Goal: Navigation & Orientation: Find specific page/section

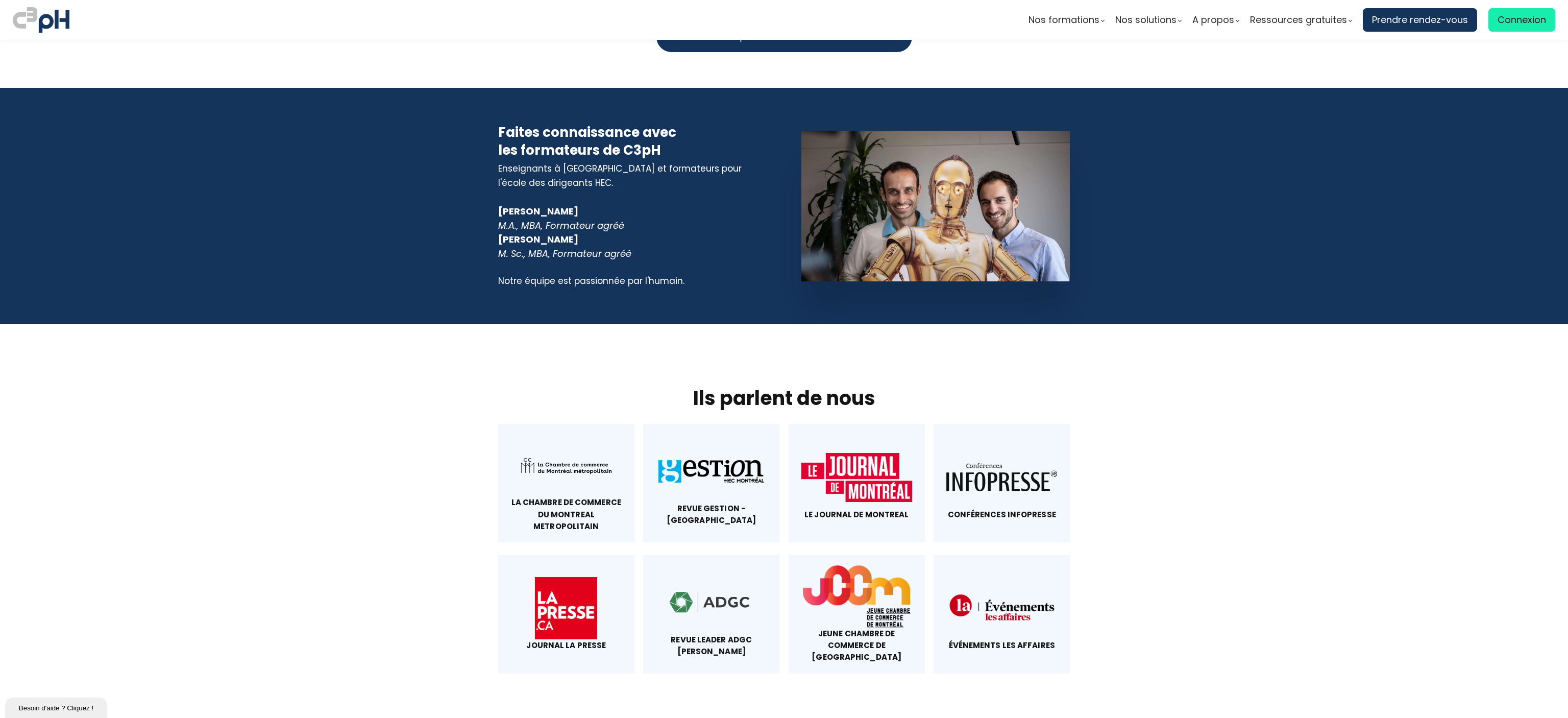
click at [705, 572] on div at bounding box center [711, 602] width 111 height 62
click at [700, 440] on div at bounding box center [711, 471] width 111 height 62
click at [832, 565] on div at bounding box center [857, 596] width 111 height 62
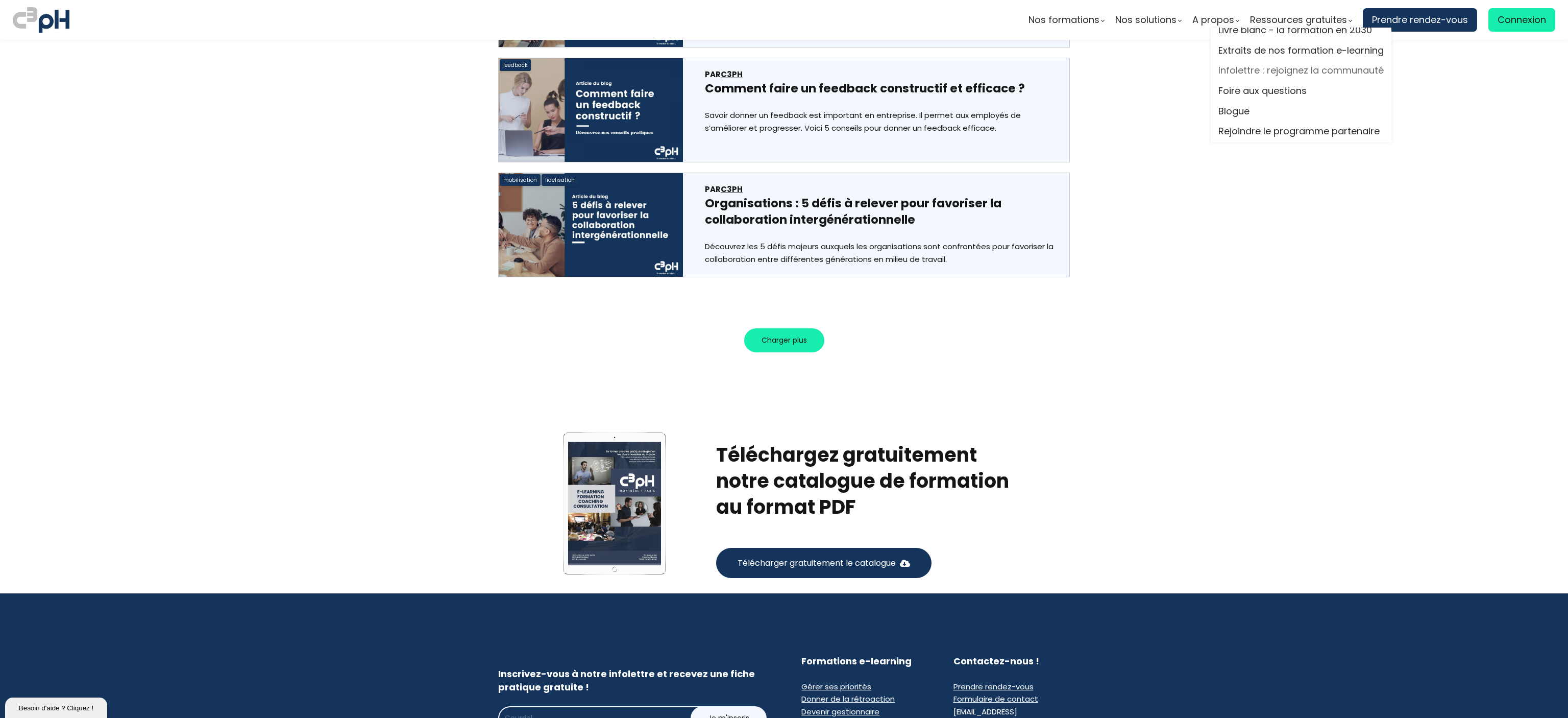
scroll to position [17, 0]
click at [1291, 134] on link "Rejoindre le programme partenaire" at bounding box center [1301, 127] width 166 height 15
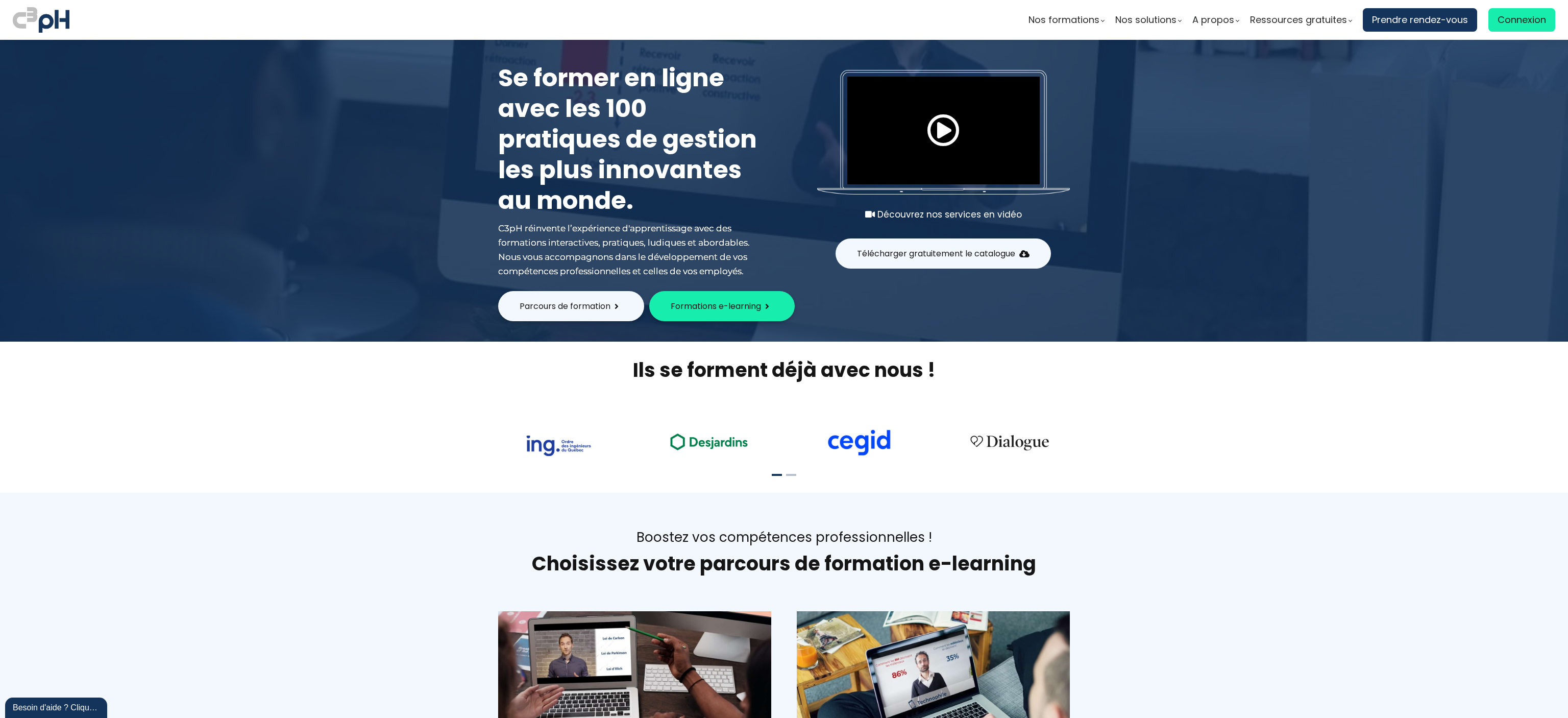
click at [32, 21] on img at bounding box center [41, 20] width 57 height 30
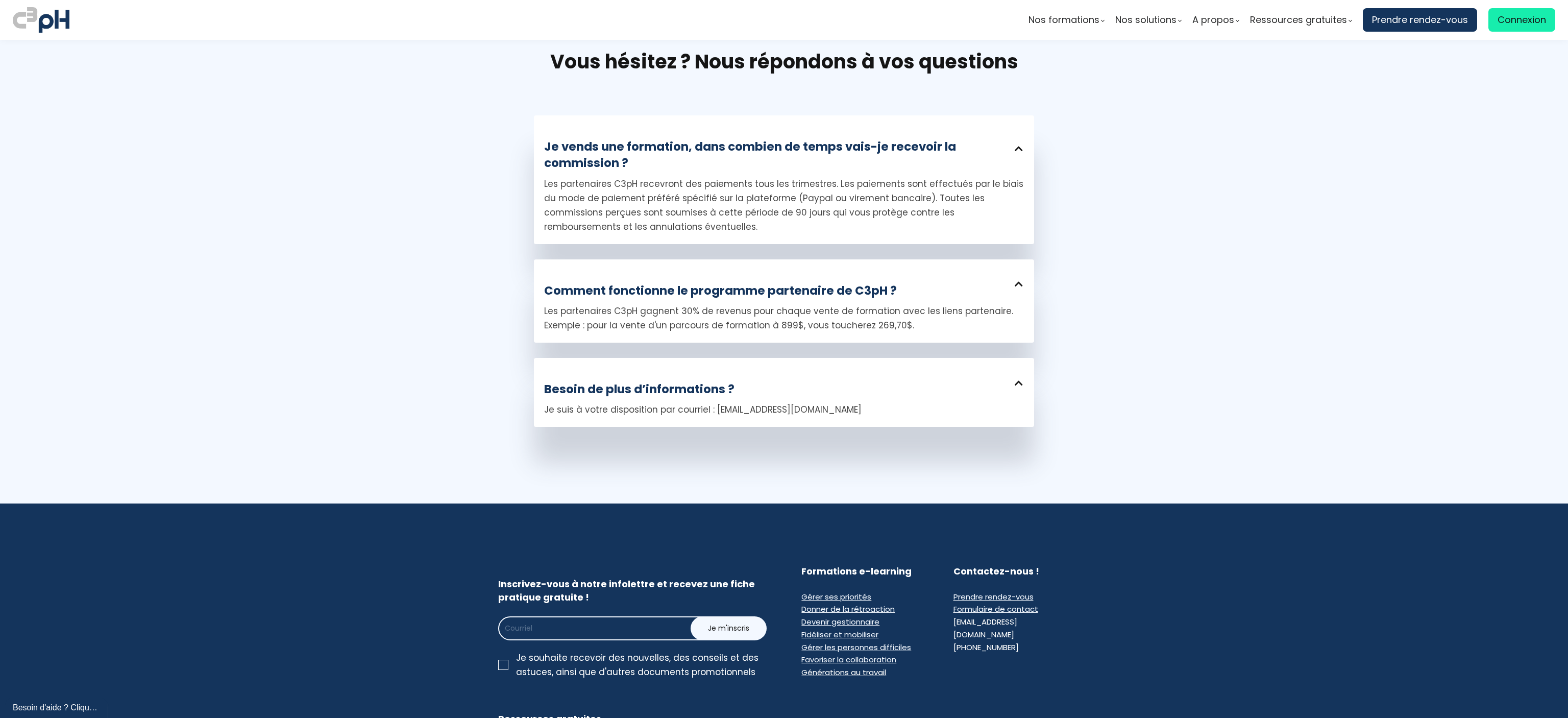
scroll to position [2043, 0]
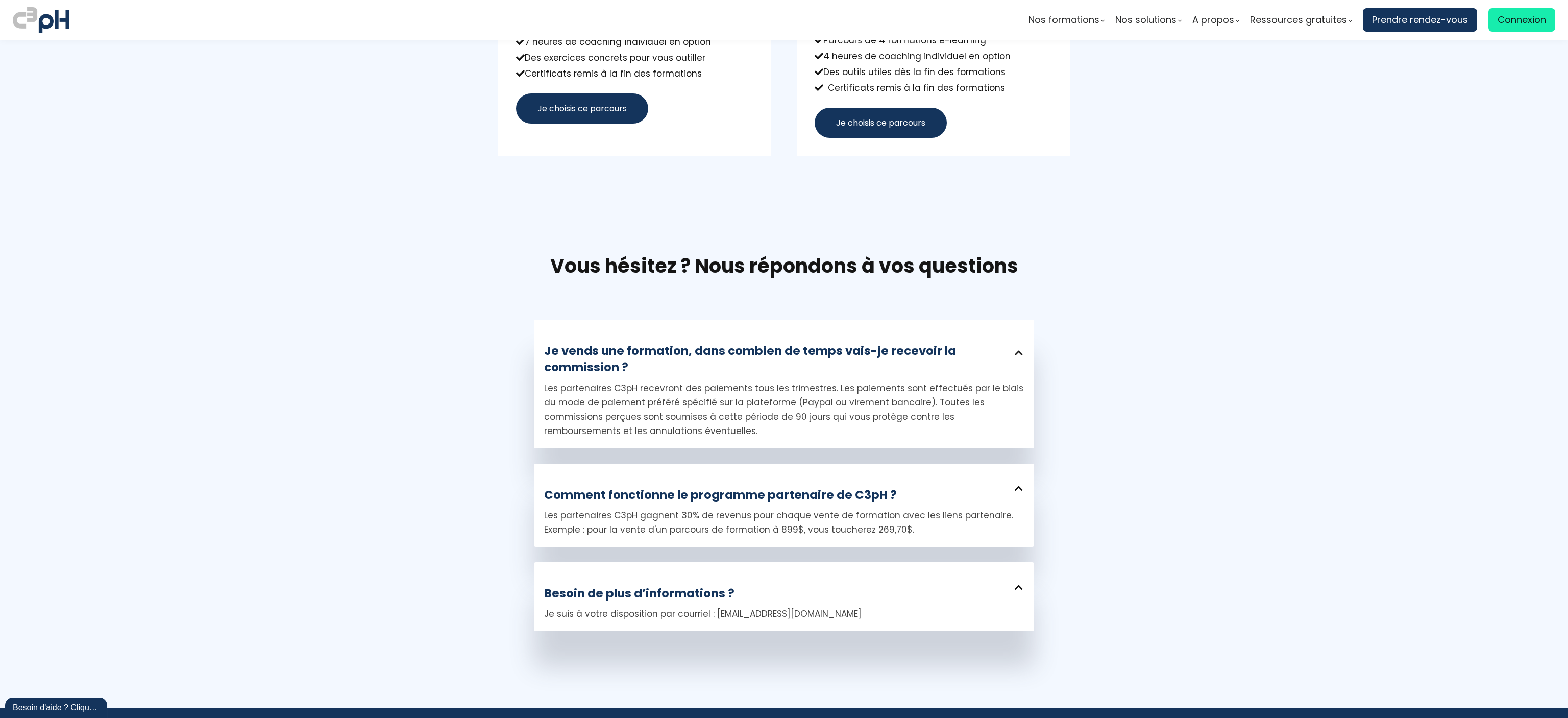
click at [1086, 253] on section "Vous hésitez ? Nous répondons à vos questions Je vends une formation, dans comb…" at bounding box center [784, 449] width 1568 height 516
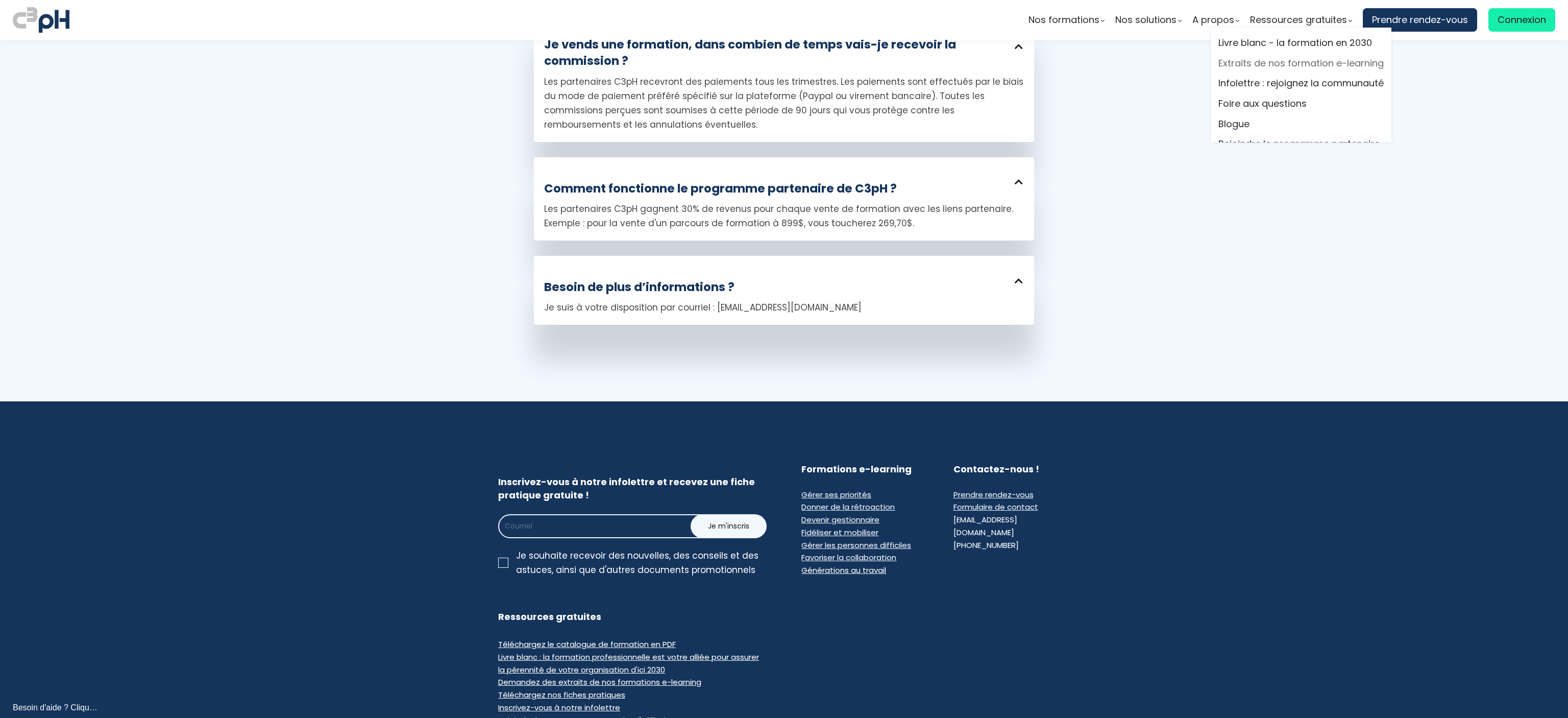
scroll to position [17, 0]
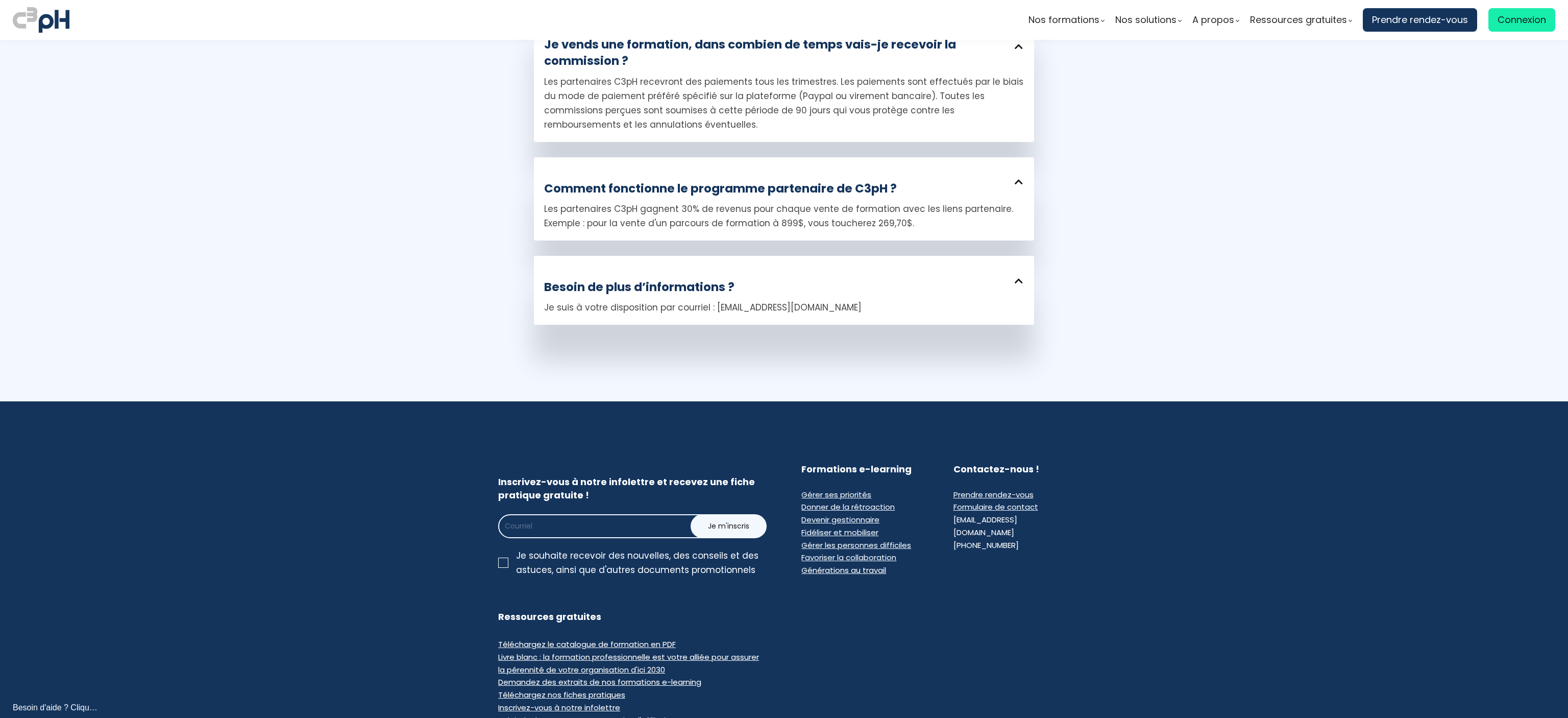
click at [1517, 179] on section "Vous hésitez ? Nous répondons à vos questions Je vends une formation, dans comb…" at bounding box center [784, 143] width 1568 height 516
click at [1512, 151] on section "Vous hésitez ? Nous répondons à vos questions Je vends une formation, dans comb…" at bounding box center [784, 143] width 1568 height 516
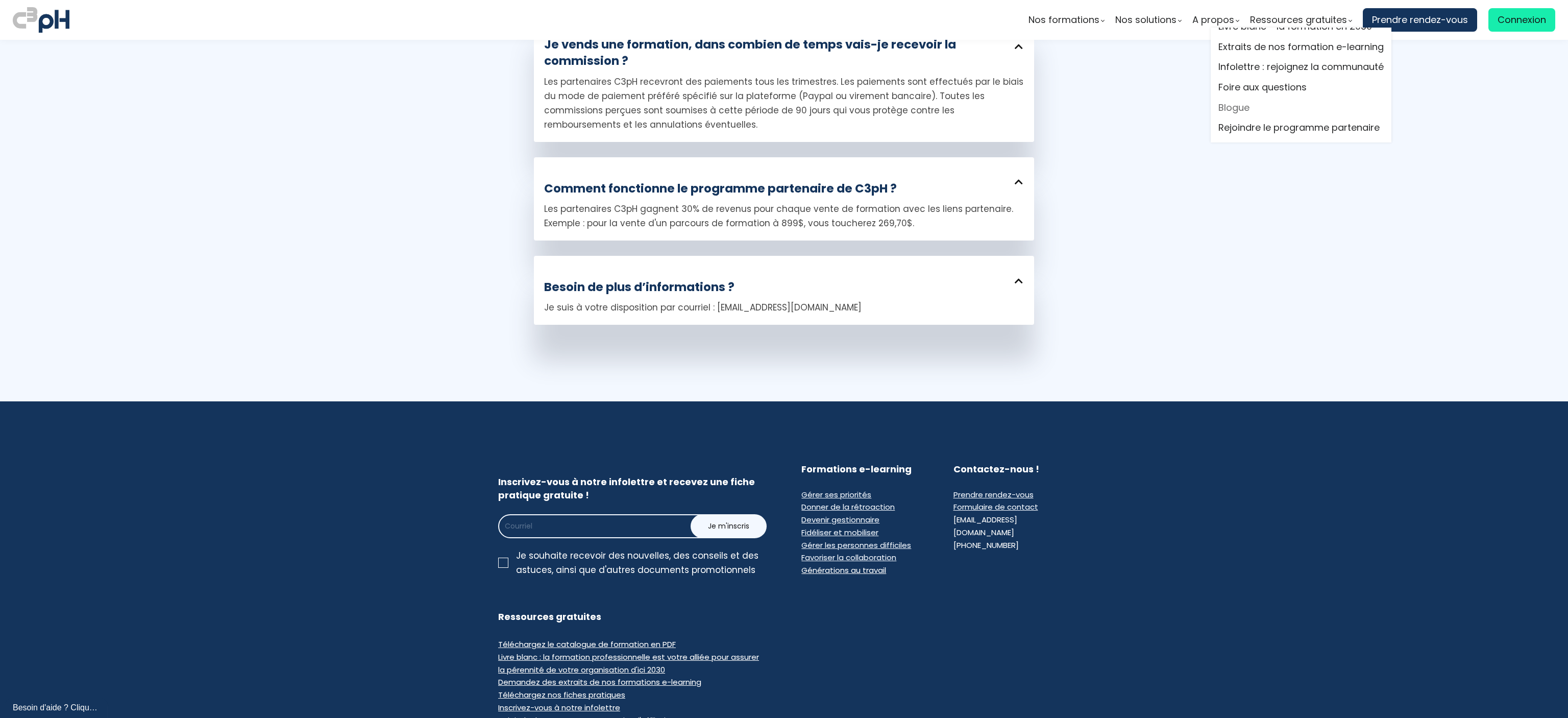
click at [1245, 105] on link "Blogue" at bounding box center [1301, 107] width 166 height 15
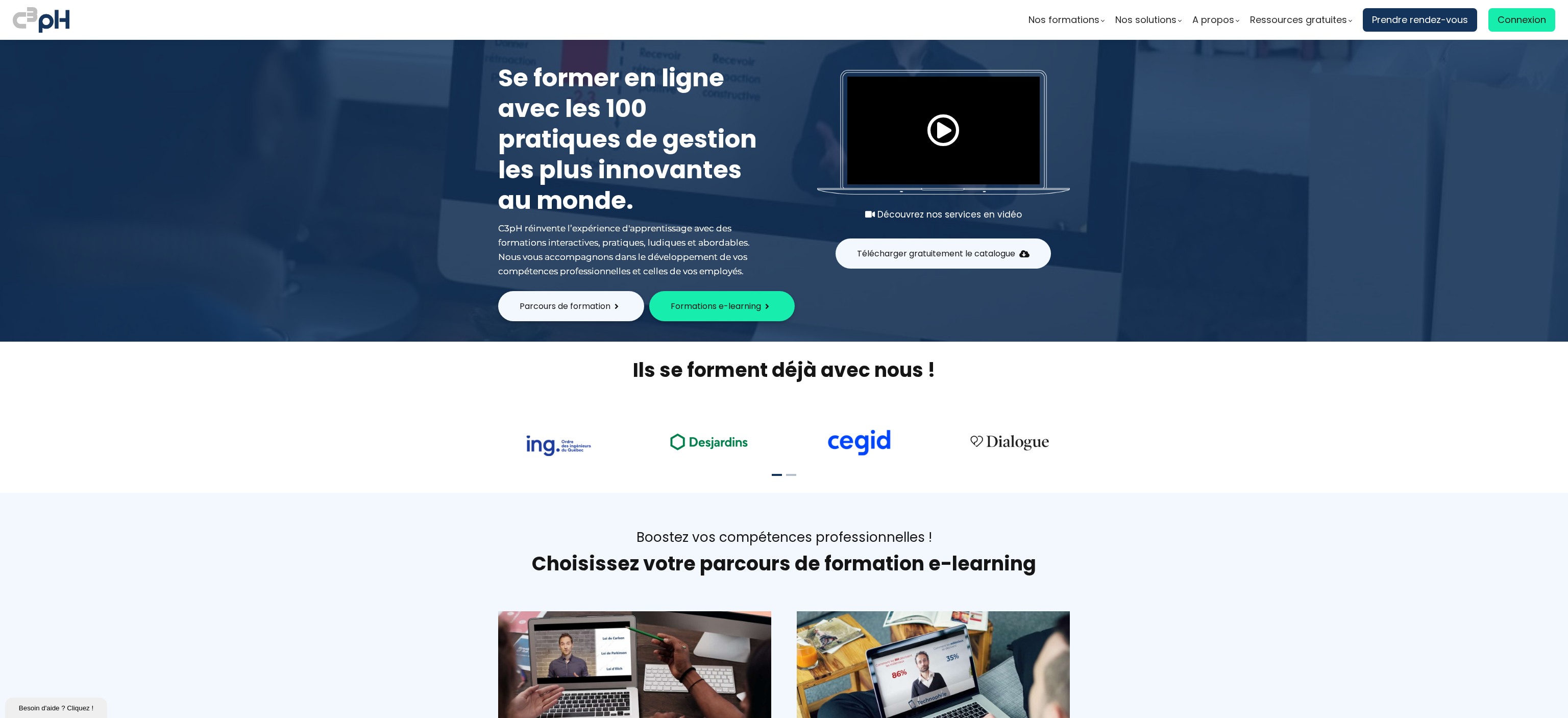
click at [952, 116] on span at bounding box center [943, 130] width 32 height 32
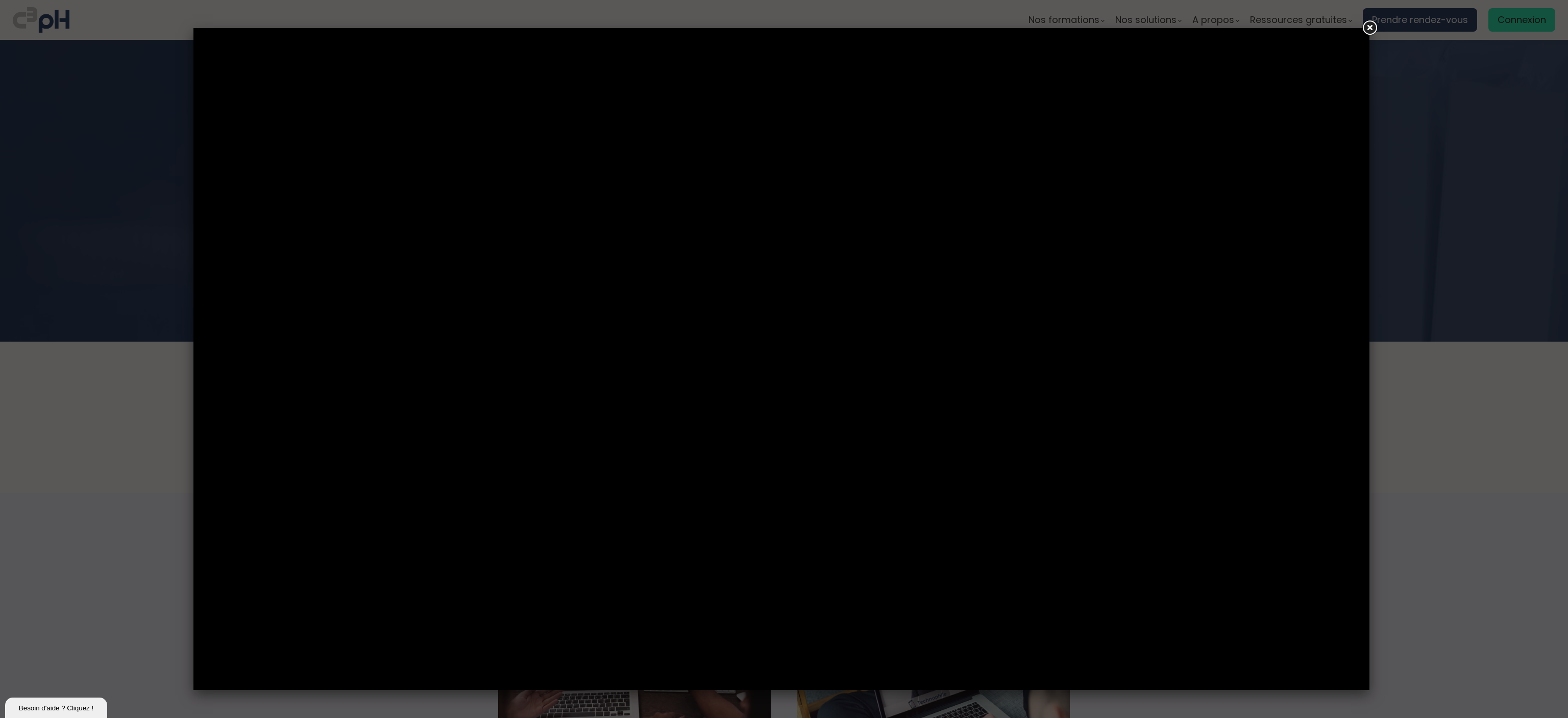
click at [1370, 27] on link at bounding box center [1370, 28] width 18 height 18
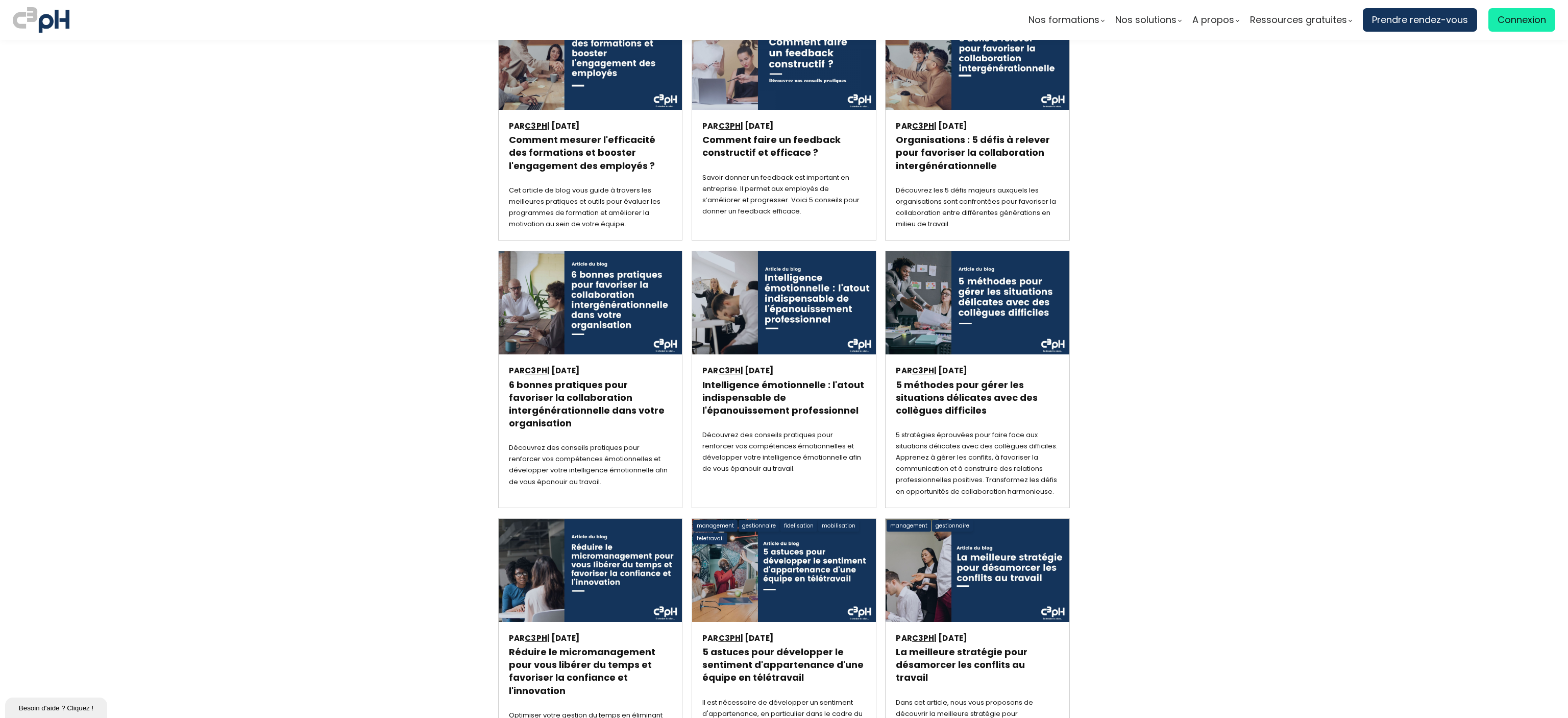
scroll to position [102, 0]
